Goal: Task Accomplishment & Management: Complete application form

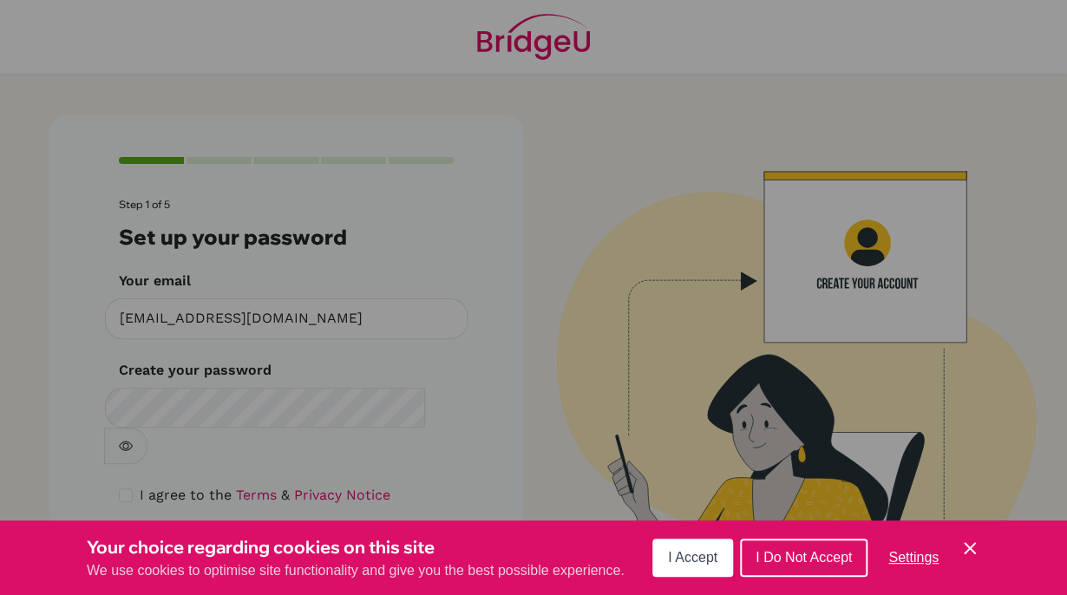
click at [699, 552] on span "I Accept" at bounding box center [692, 557] width 49 height 15
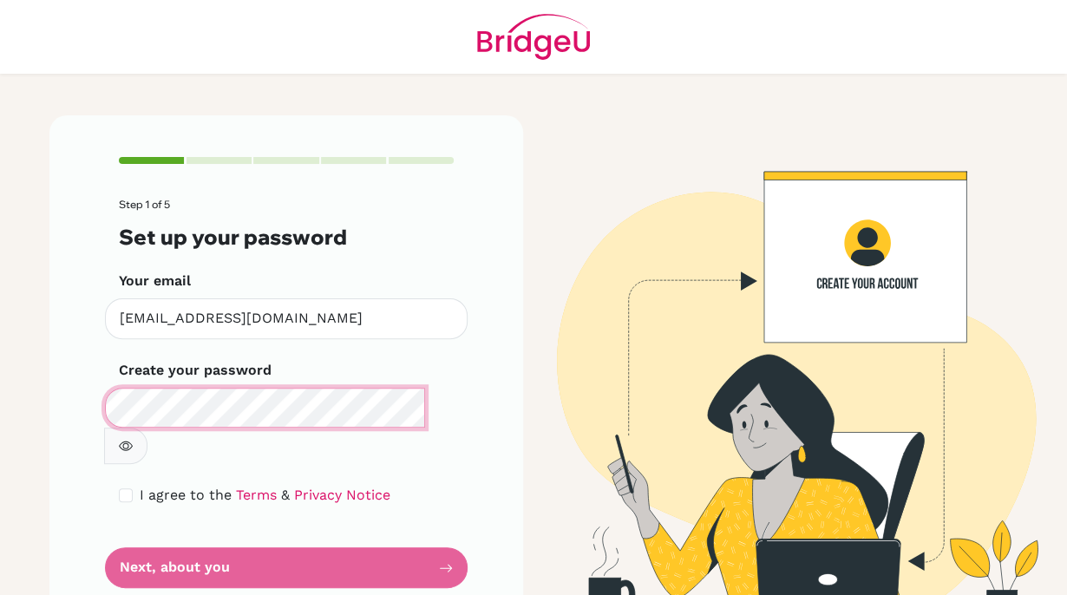
click at [62, 393] on div "Step 1 of 5 Set up your password Your email [EMAIL_ADDRESS][DOMAIN_NAME] Invali…" at bounding box center [285, 372] width 473 height 514
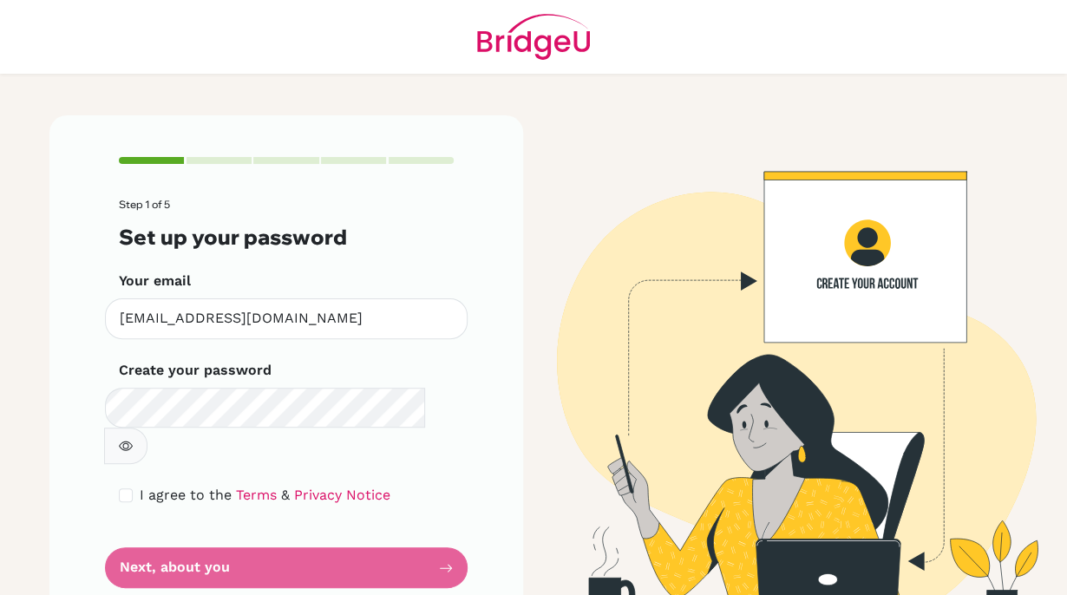
click at [133, 439] on icon "button" at bounding box center [126, 446] width 14 height 14
click at [119, 488] on input "checkbox" at bounding box center [126, 495] width 14 height 14
checkbox input "true"
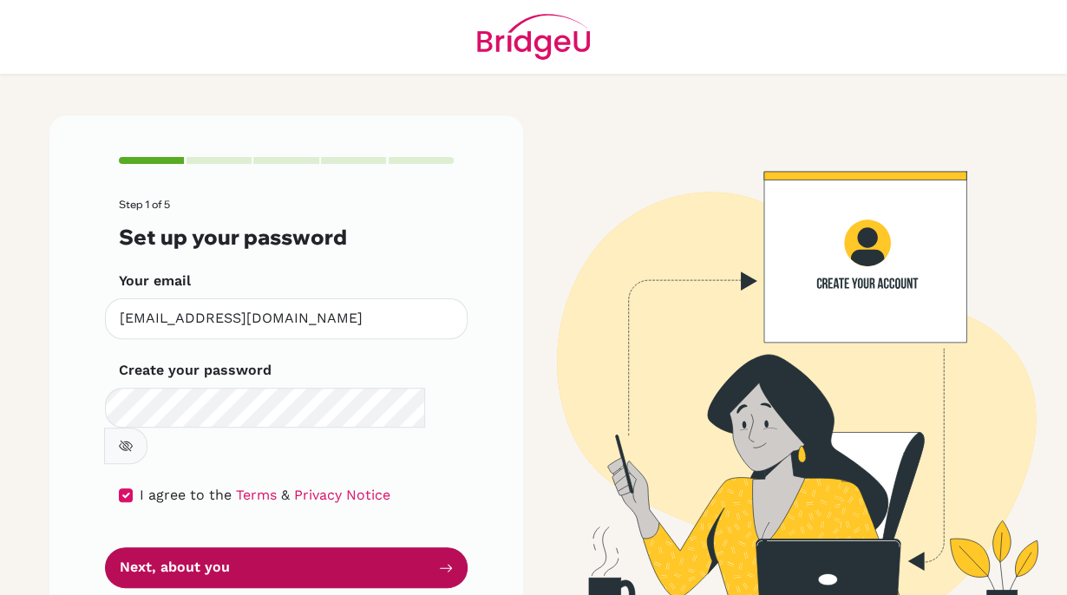
click at [281, 547] on button "Next, about you" at bounding box center [286, 567] width 362 height 41
click at [329, 547] on button "Next, about you" at bounding box center [286, 567] width 362 height 41
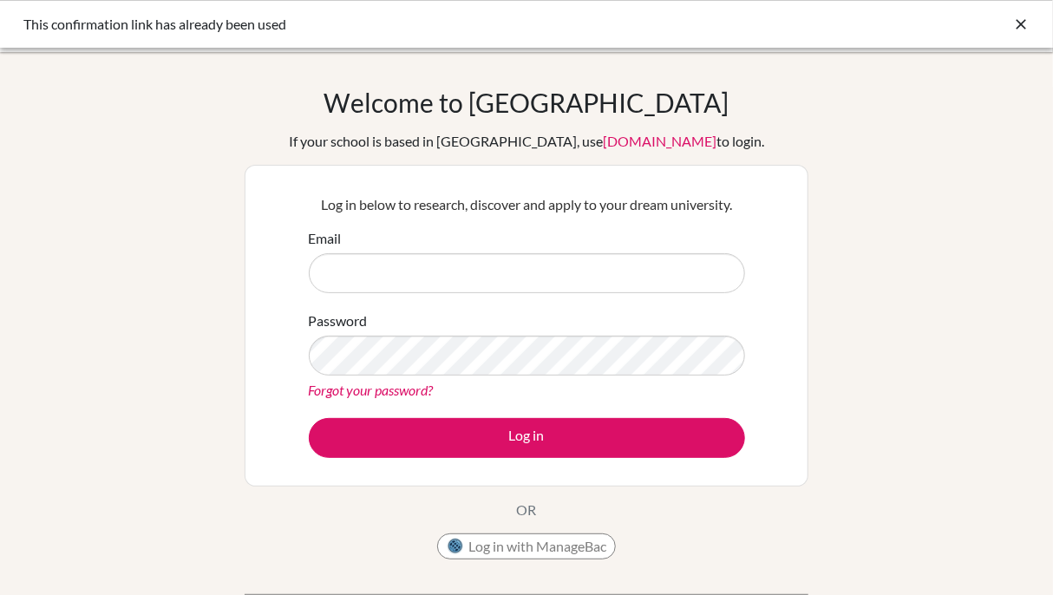
click at [452, 278] on input "Email" at bounding box center [527, 273] width 436 height 40
type input "[EMAIL_ADDRESS][DOMAIN_NAME]"
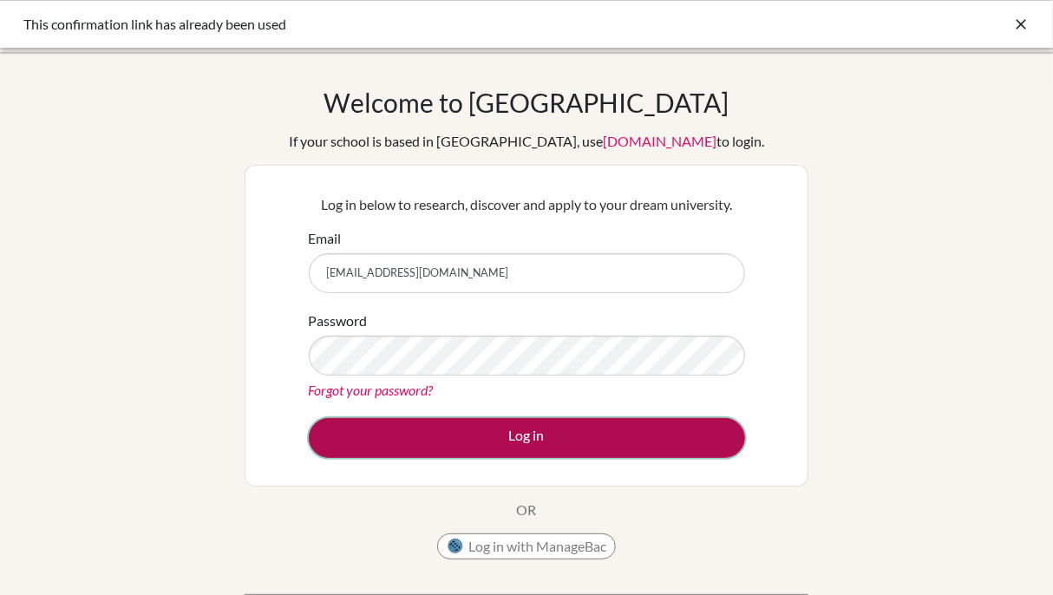
click at [454, 421] on button "Log in" at bounding box center [527, 438] width 436 height 40
click at [401, 440] on button "Log in" at bounding box center [527, 438] width 436 height 40
